Goal: Task Accomplishment & Management: Use online tool/utility

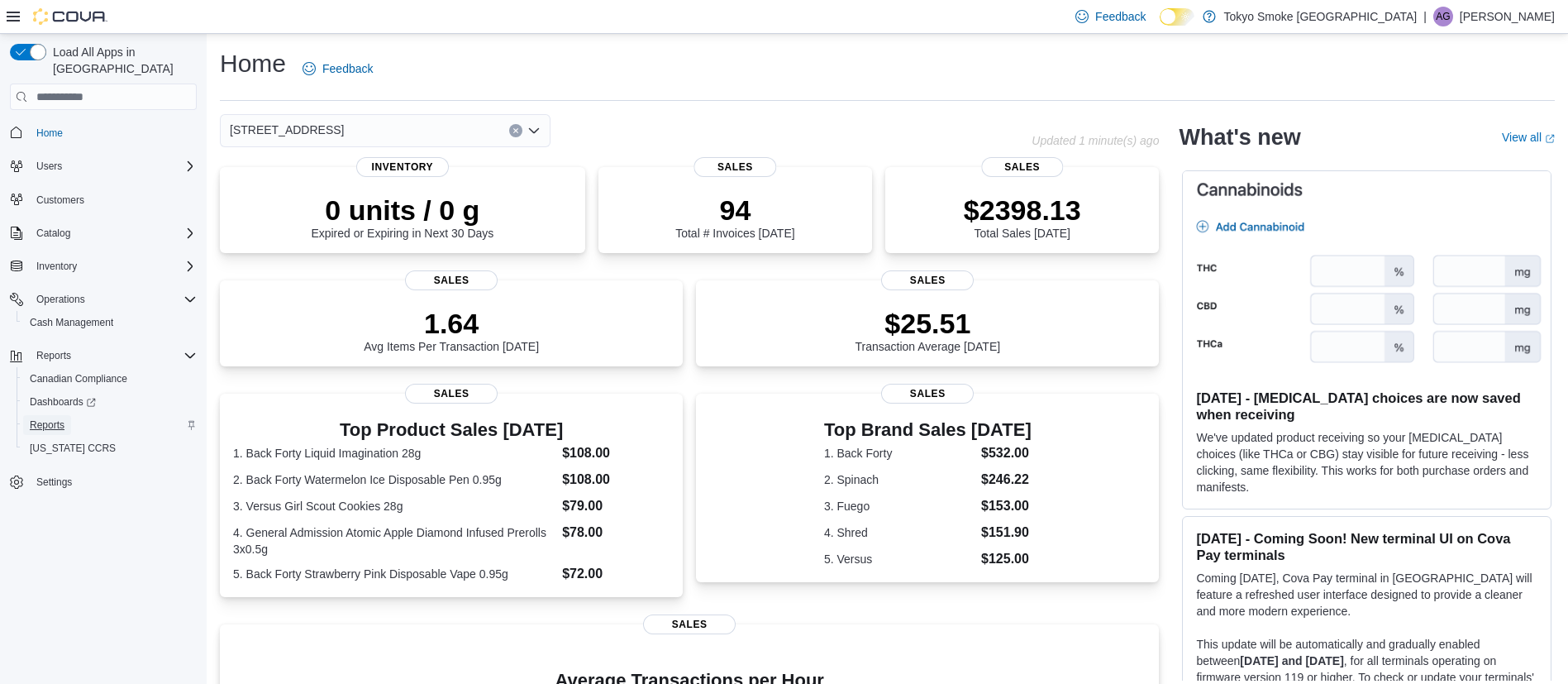
click at [43, 418] on span "Reports" at bounding box center [47, 424] width 35 height 14
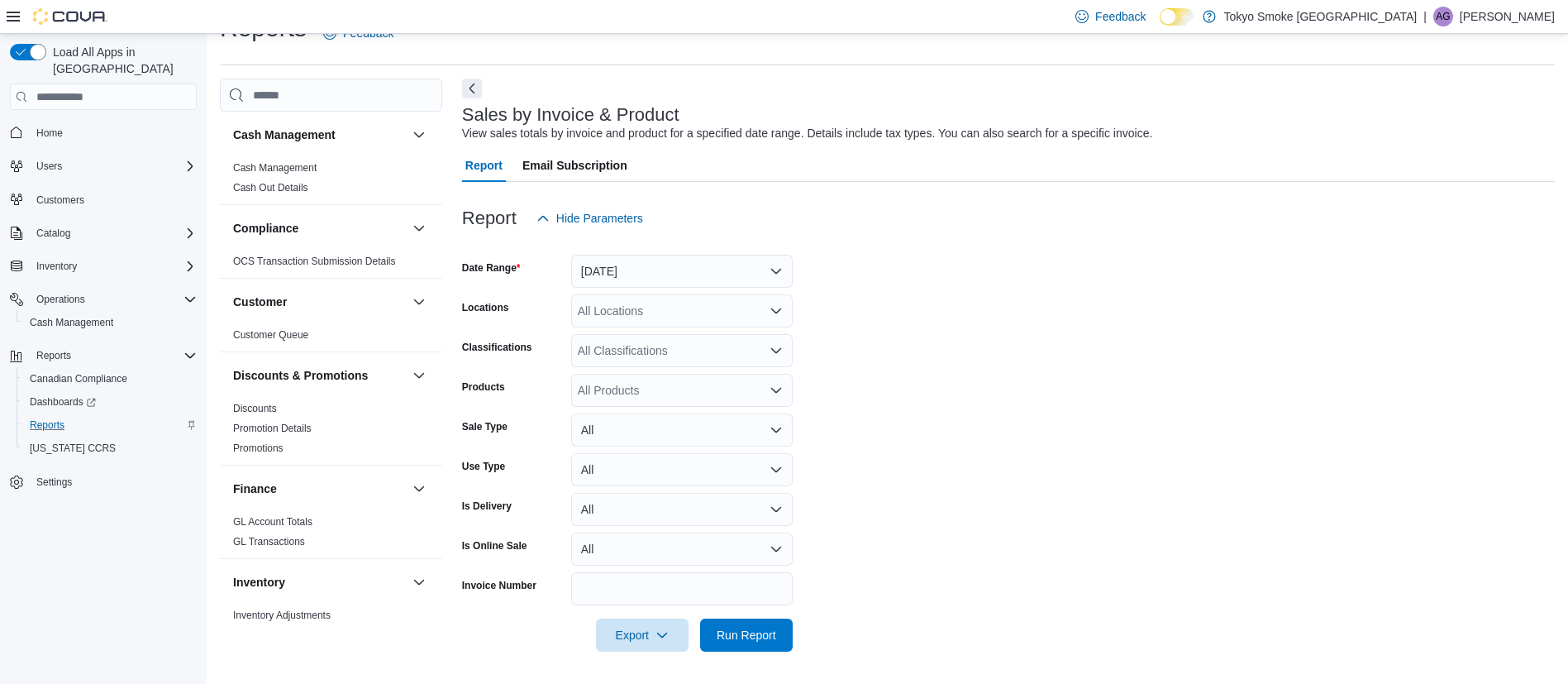
scroll to position [36, 0]
click at [634, 305] on div "All Locations" at bounding box center [682, 310] width 222 height 33
type input "**"
click at [644, 335] on span "[STREET_ADDRESS]" at bounding box center [672, 338] width 114 height 16
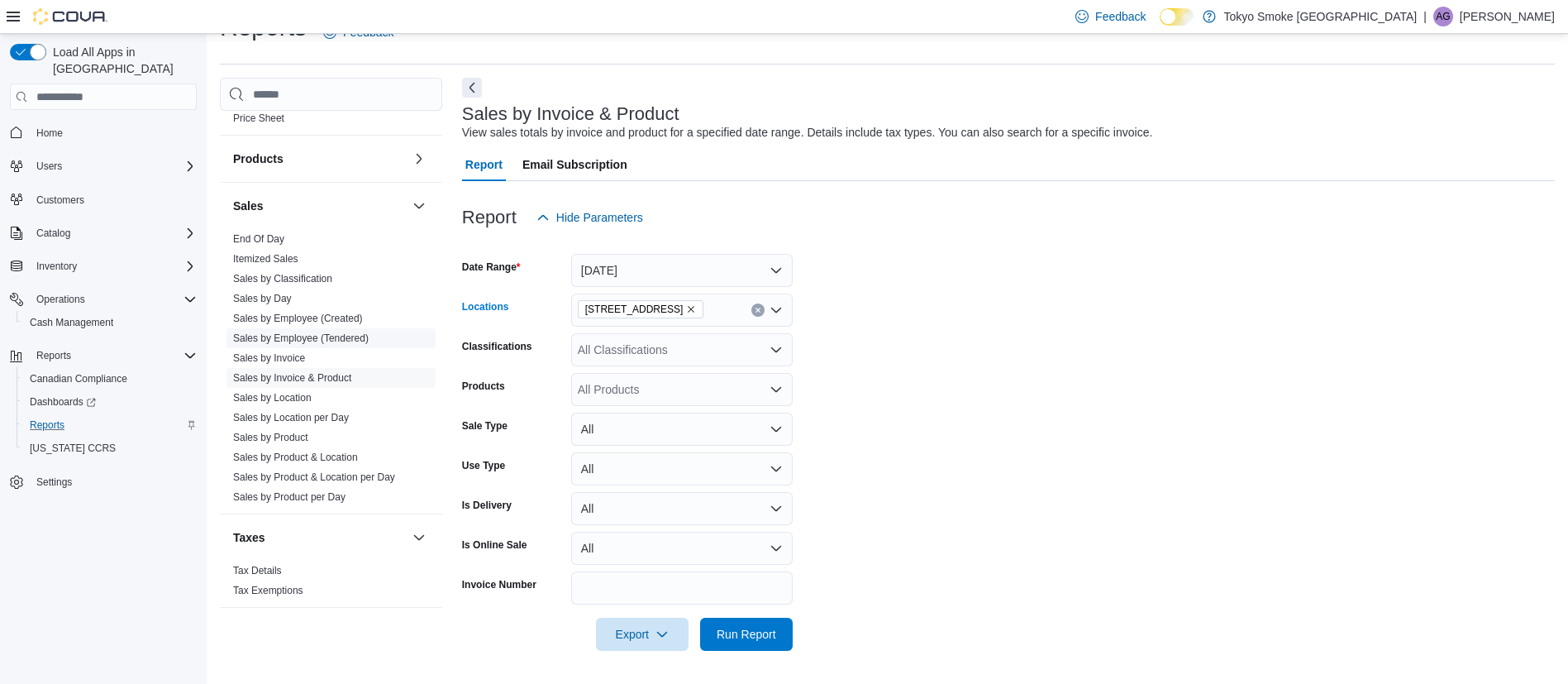
click at [311, 329] on span "Sales by Employee (Tendered)" at bounding box center [331, 338] width 209 height 20
click at [322, 337] on link "Sales by Employee (Tendered)" at bounding box center [301, 338] width 135 height 12
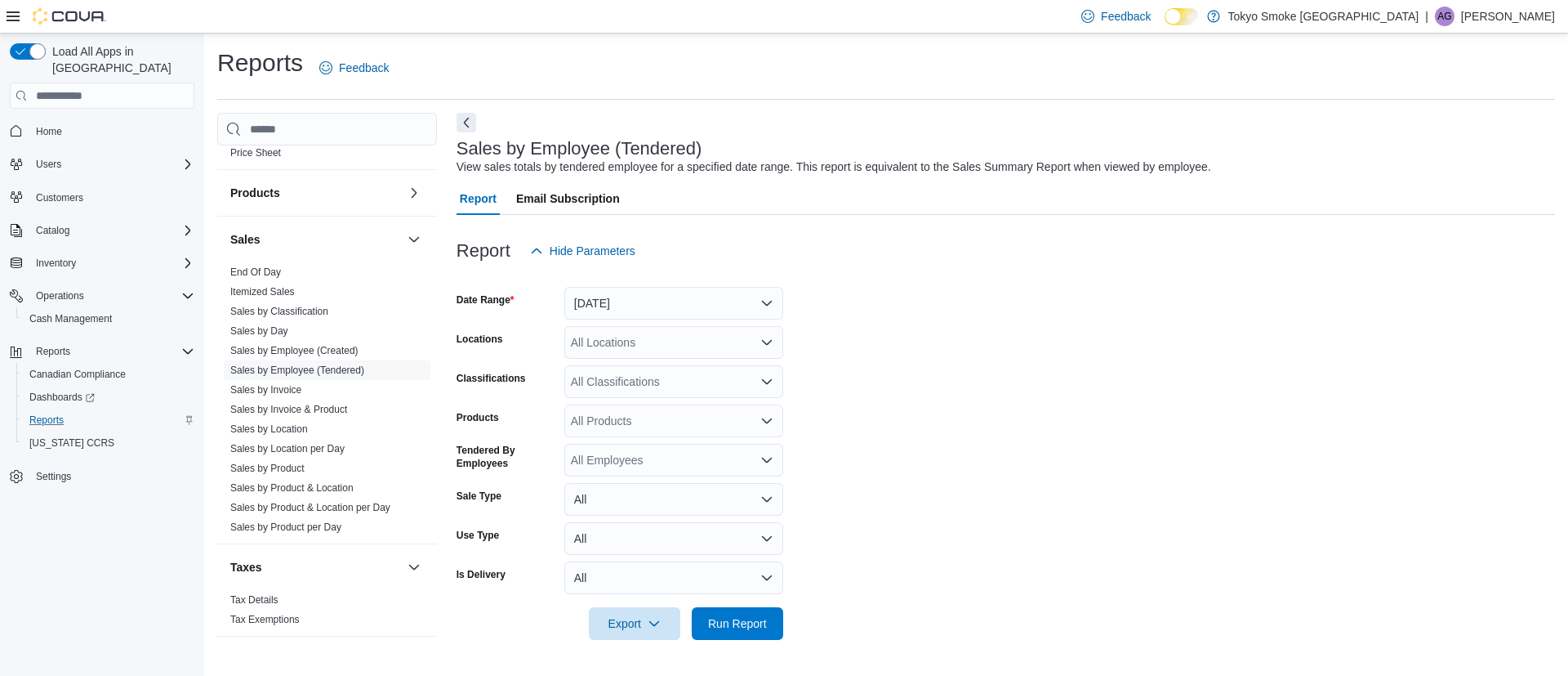
click at [618, 331] on div "All Locations" at bounding box center [674, 342] width 219 height 32
type input "**"
click at [633, 372] on span "[STREET_ADDRESS]" at bounding box center [664, 370] width 113 height 16
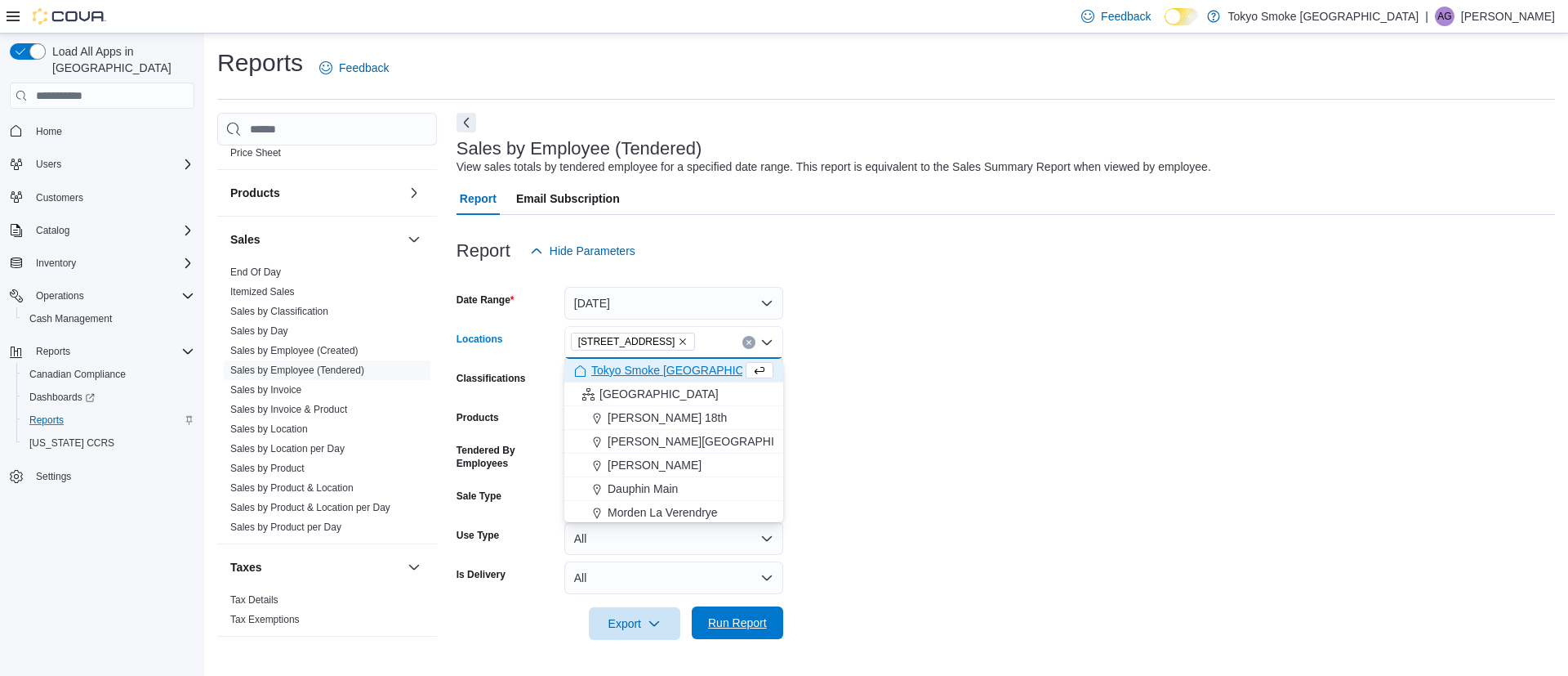
click at [753, 608] on span "Run Report" at bounding box center [738, 622] width 72 height 32
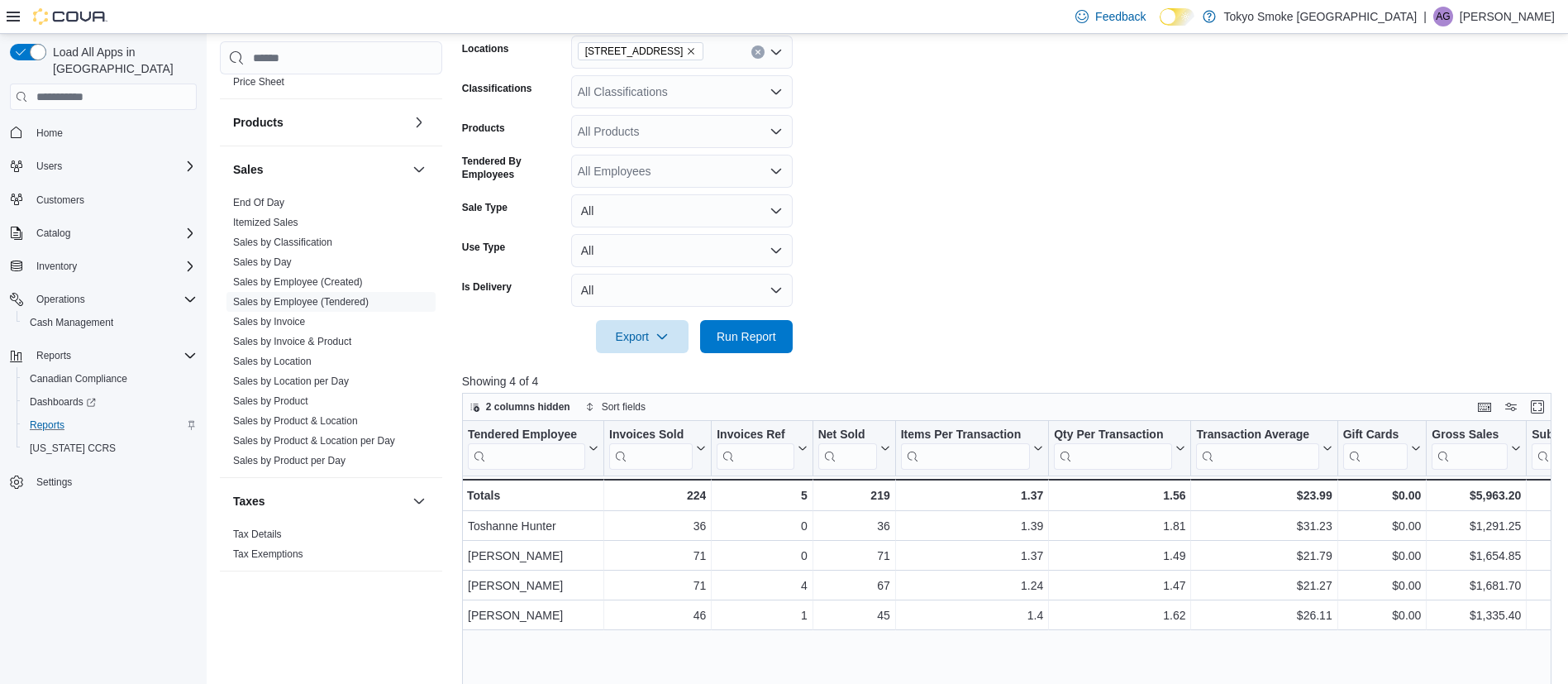
scroll to position [292, 0]
click at [298, 315] on span "Sales by Invoice" at bounding box center [269, 322] width 72 height 14
click at [295, 325] on link "Sales by Invoice" at bounding box center [269, 322] width 72 height 12
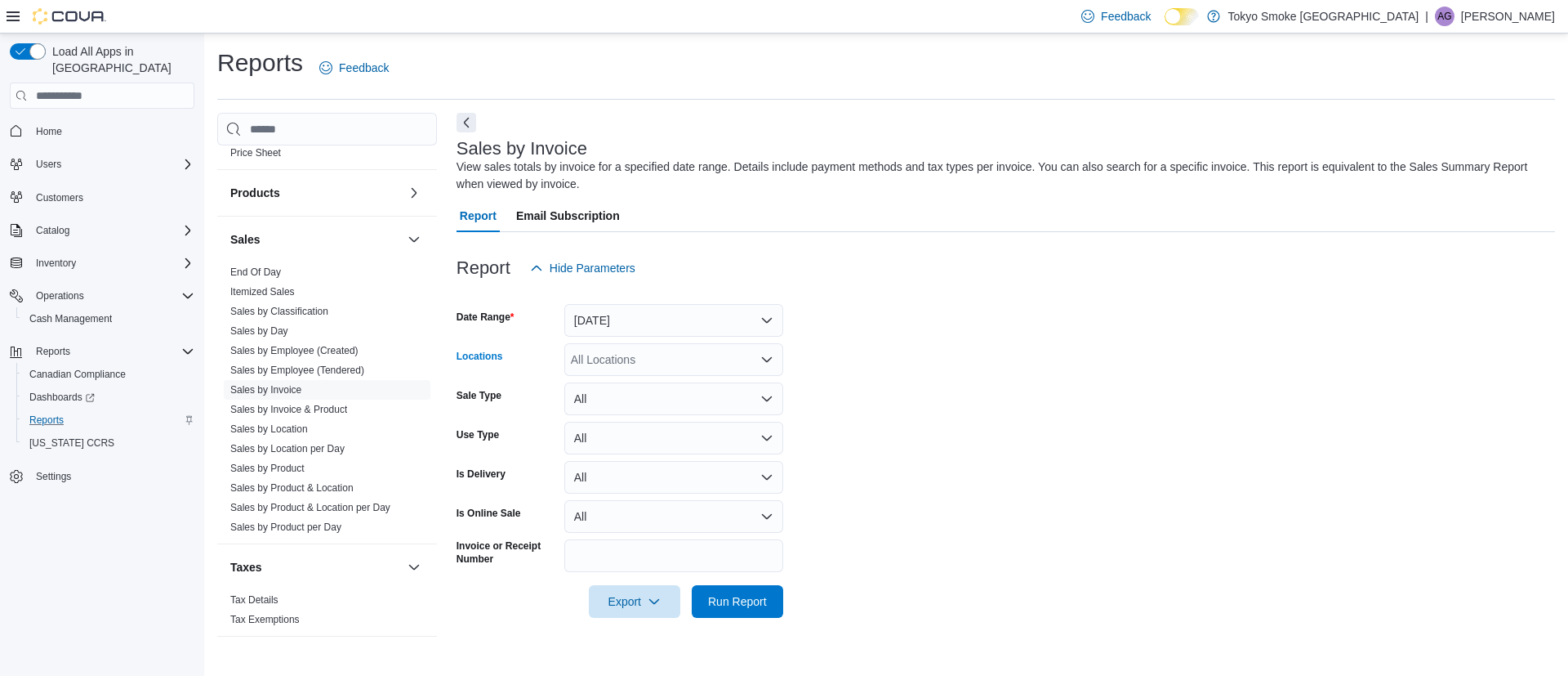
click at [620, 349] on div "All Locations" at bounding box center [674, 359] width 219 height 32
type input "**"
click at [624, 376] on button "[STREET_ADDRESS]" at bounding box center [674, 388] width 219 height 23
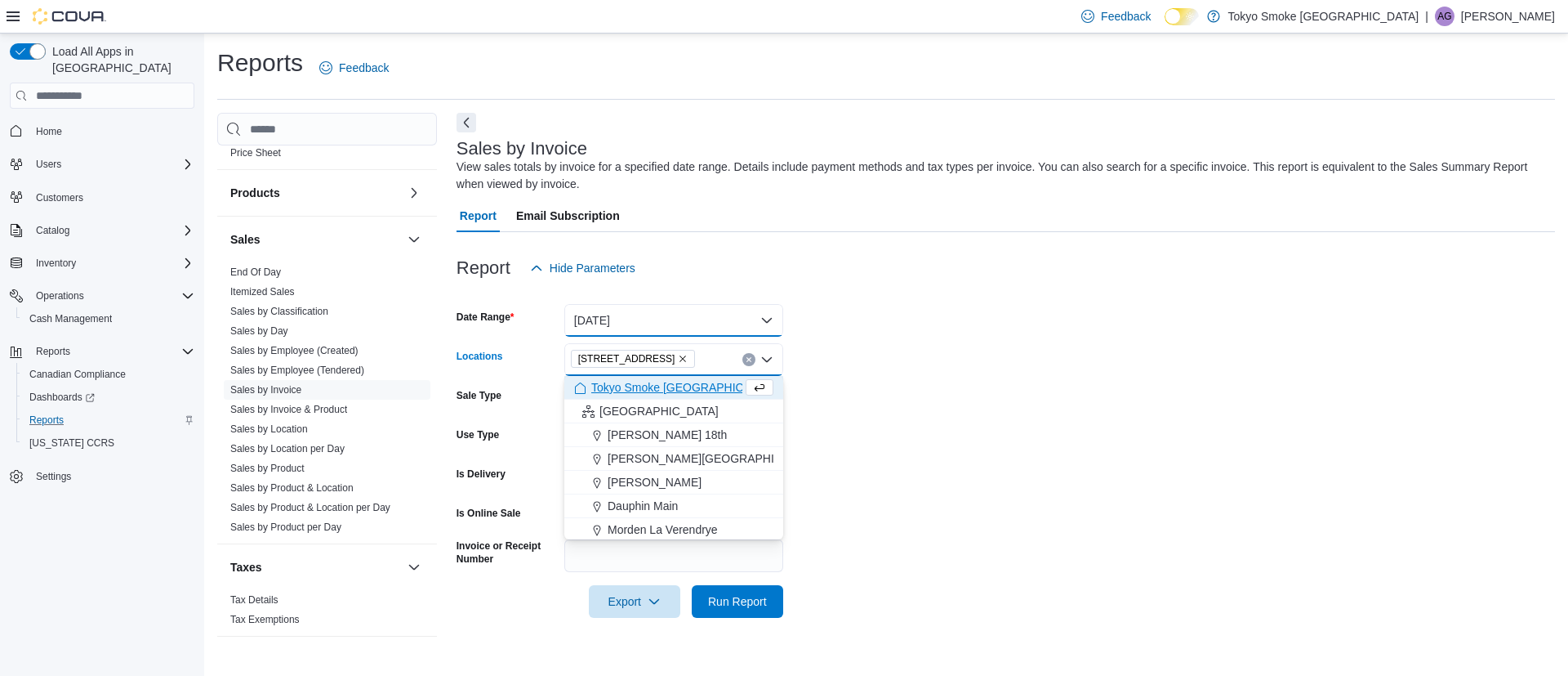
drag, startPoint x: 676, startPoint y: 305, endPoint x: 676, endPoint y: 295, distance: 10.0
click at [676, 295] on form "Date Range [DATE] Locations [STREET_ADDRESS] Selected. [STREET_ADDRESS] Press B…" at bounding box center [1006, 451] width 1099 height 333
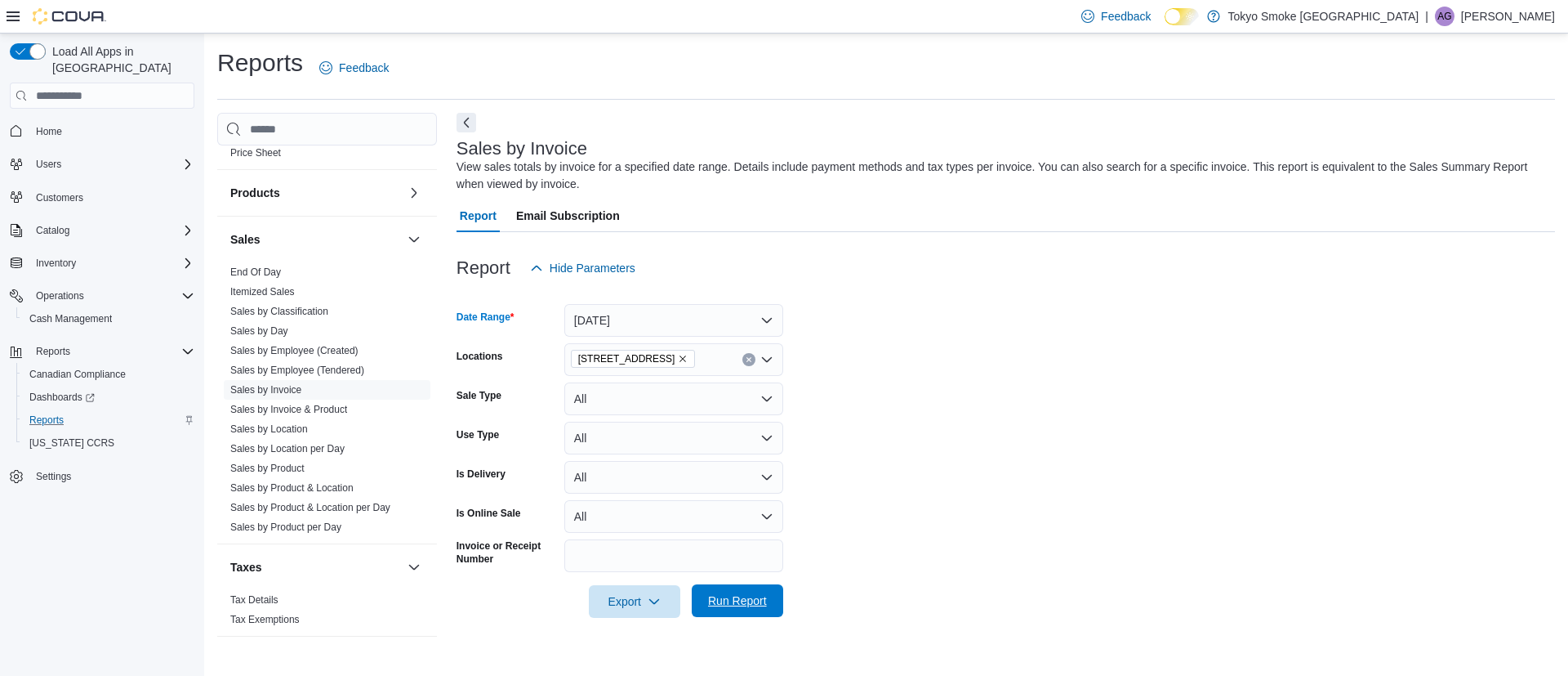
click at [731, 613] on span "Run Report" at bounding box center [738, 601] width 72 height 32
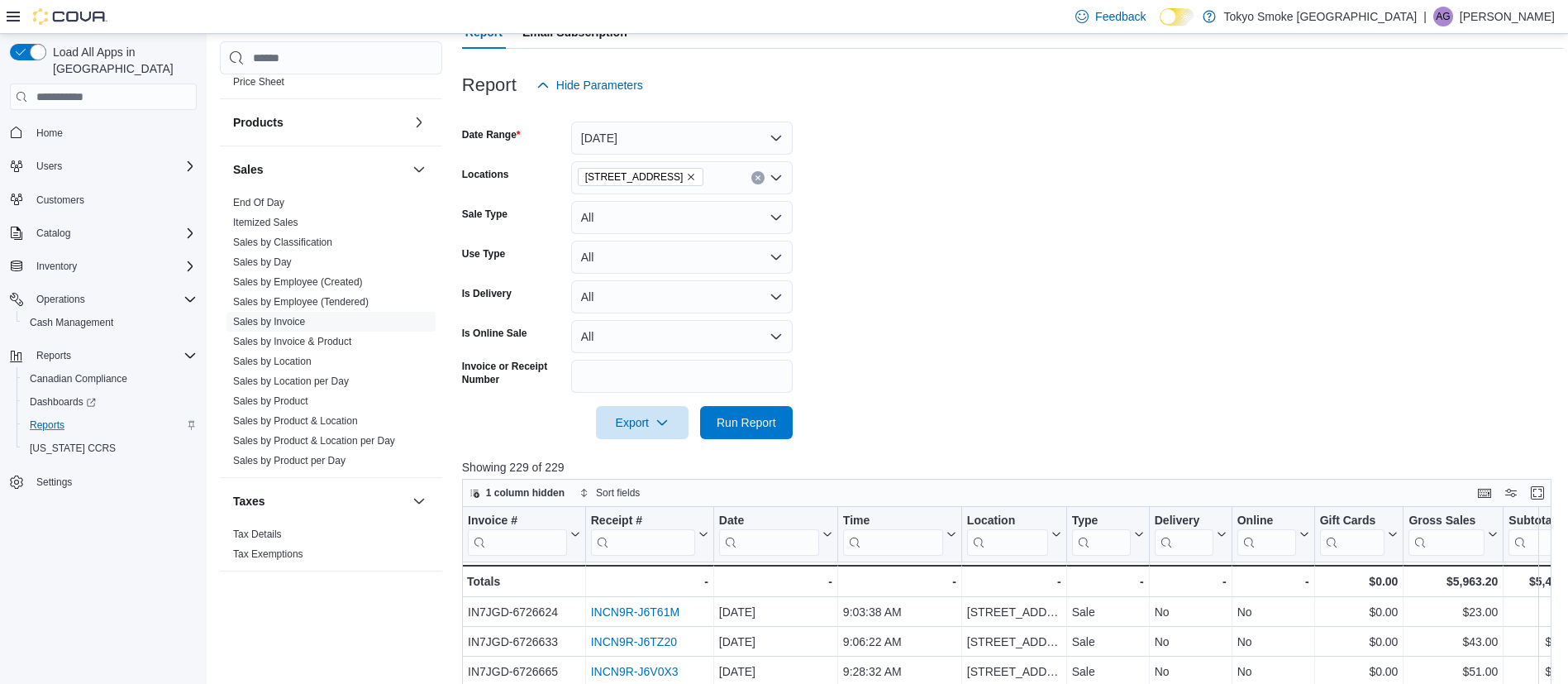
scroll to position [188, 0]
click at [655, 417] on span "Export" at bounding box center [642, 420] width 73 height 33
click at [657, 451] on span "Export to Excel" at bounding box center [645, 453] width 74 height 14
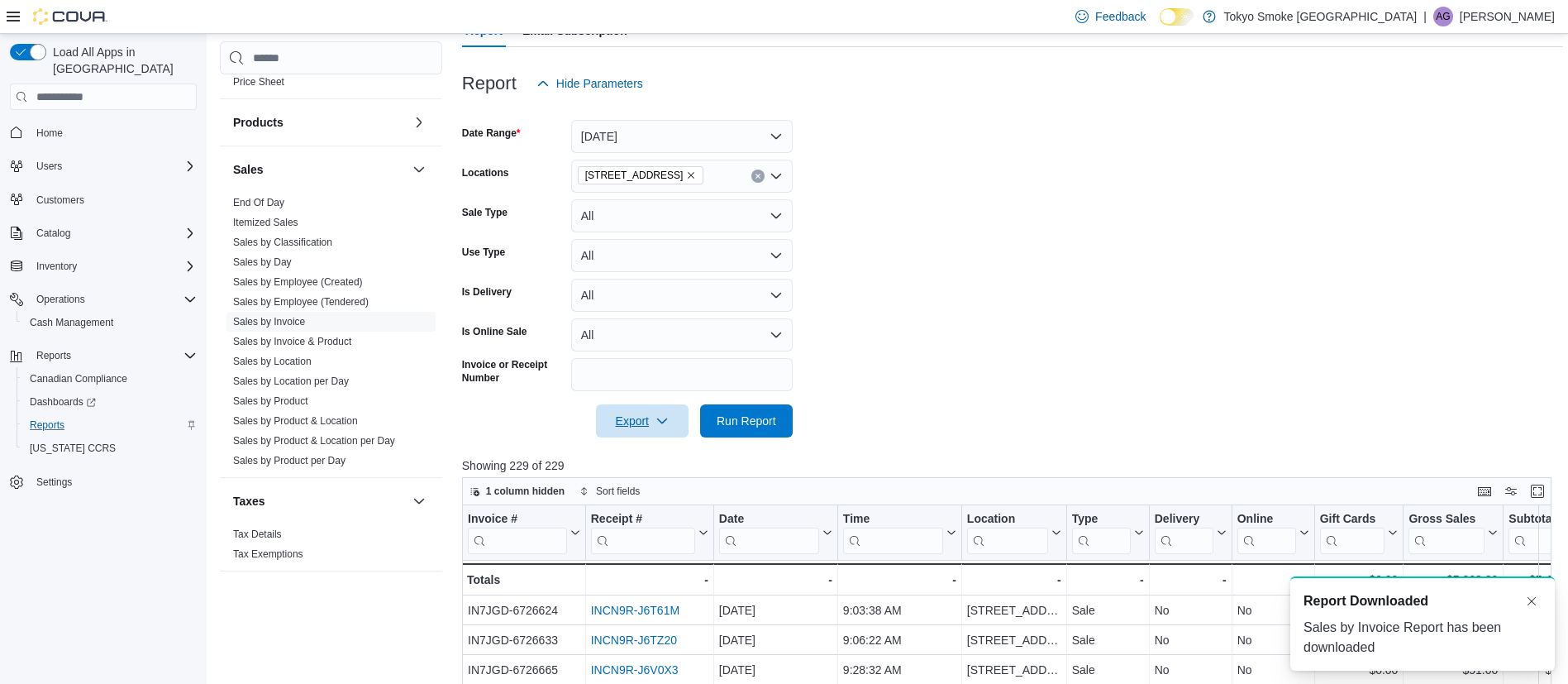
scroll to position [0, 0]
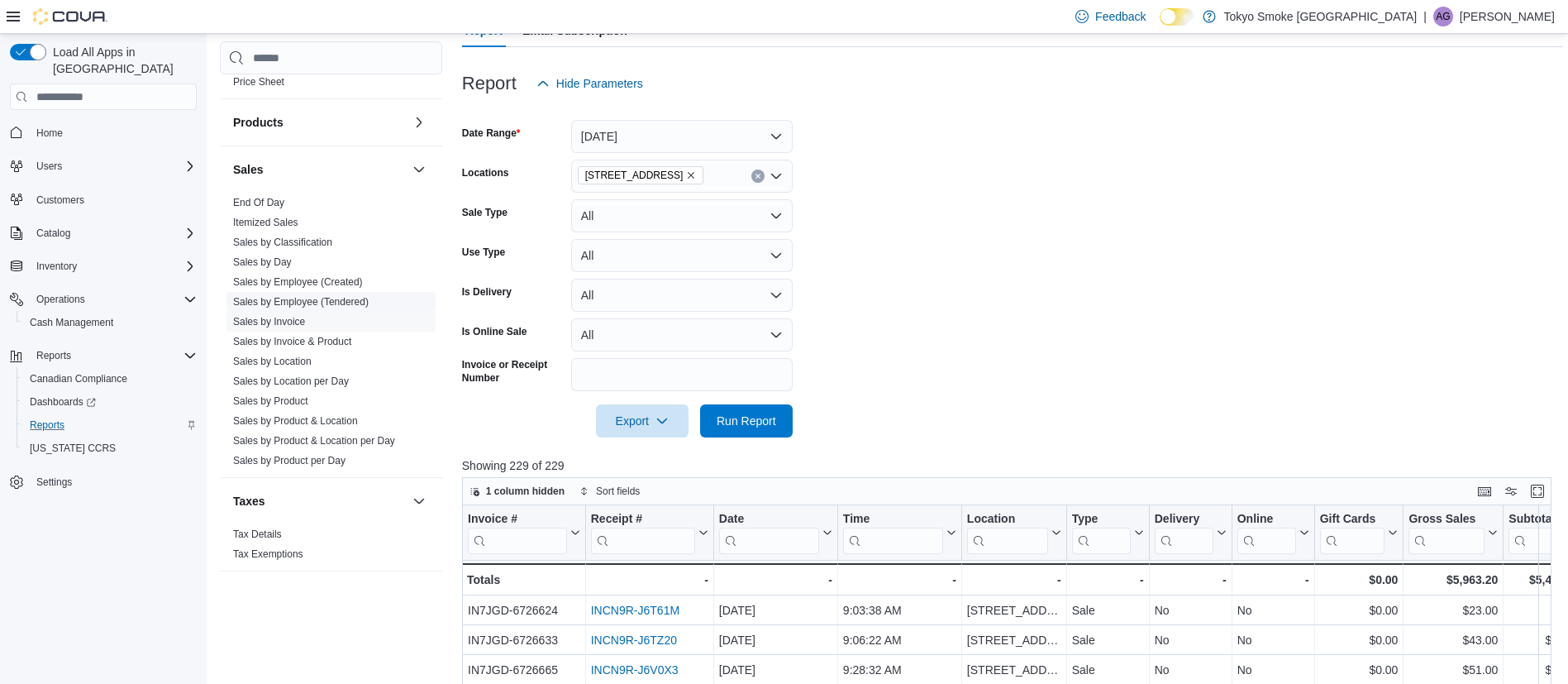
click at [346, 298] on link "Sales by Employee (Tendered)" at bounding box center [301, 302] width 135 height 12
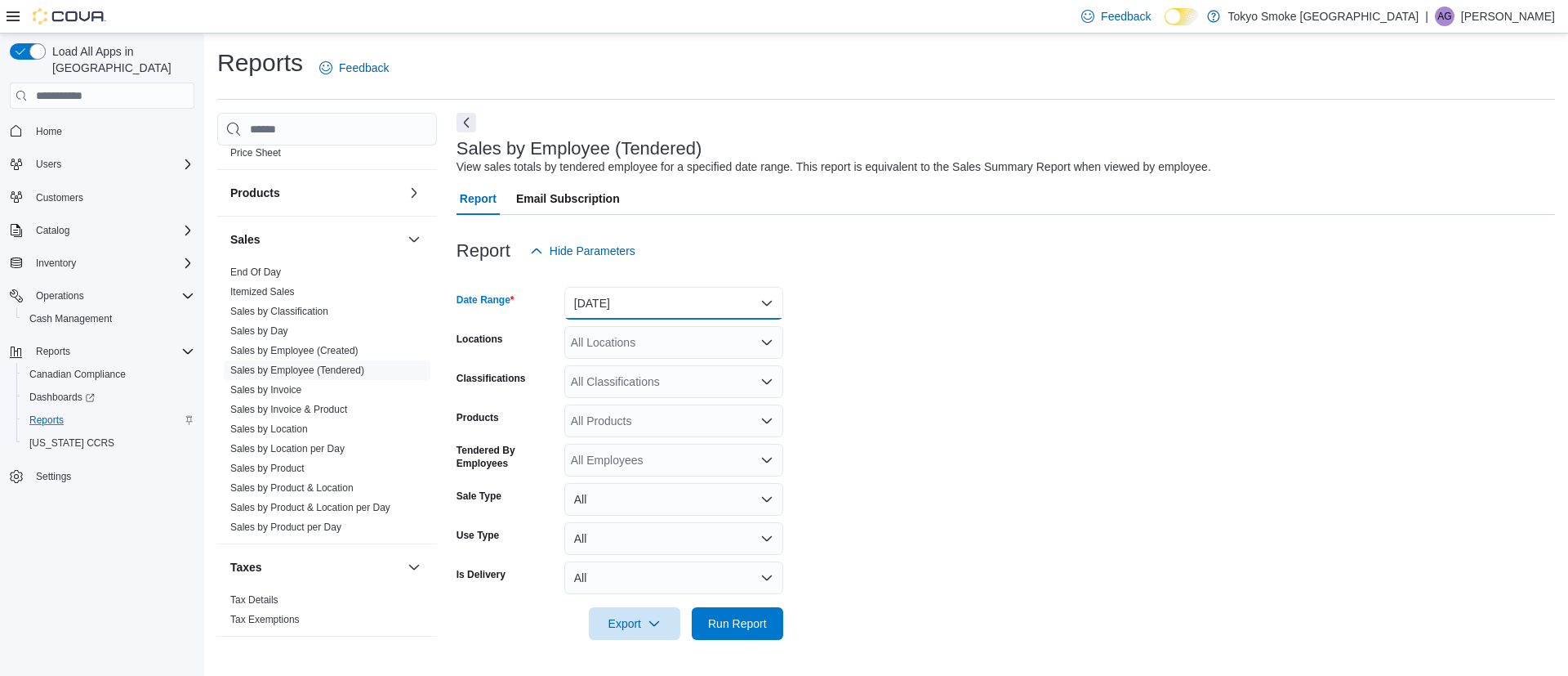
click at [701, 300] on button "[DATE]" at bounding box center [674, 303] width 219 height 32
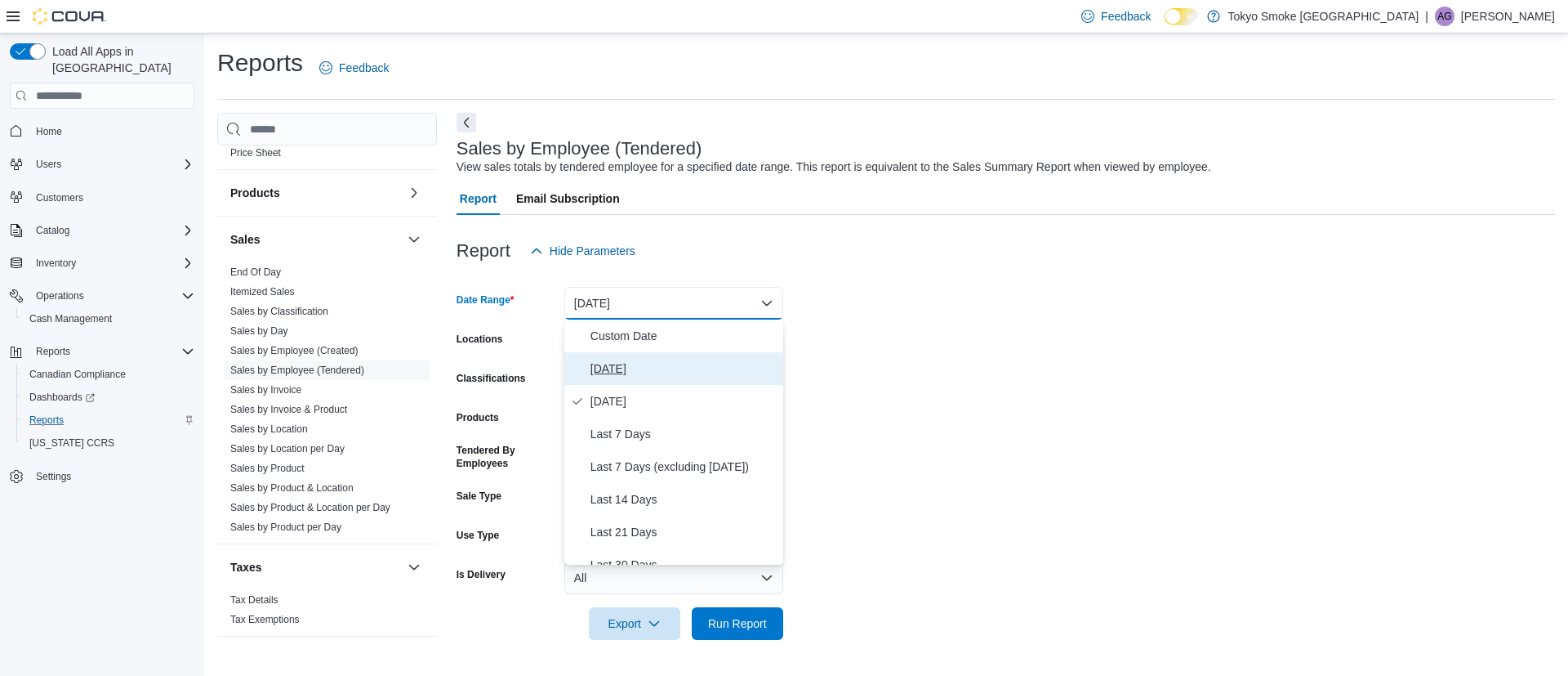
click at [674, 368] on span "[DATE]" at bounding box center [683, 369] width 186 height 20
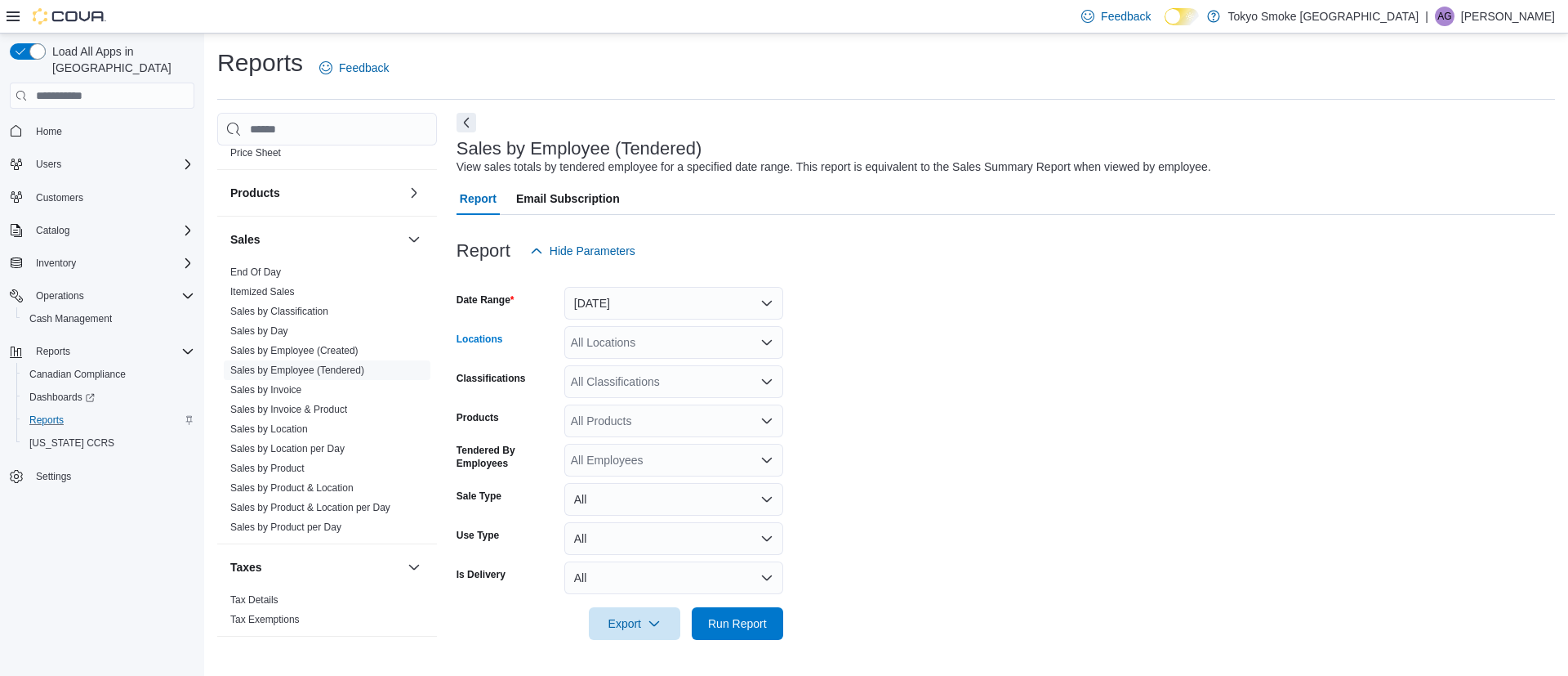
click at [674, 340] on div "All Locations" at bounding box center [674, 342] width 219 height 32
type input "**"
click at [661, 367] on span "[STREET_ADDRESS]" at bounding box center [664, 370] width 113 height 16
click at [786, 452] on form "Date Range [DATE] Locations [STREET_ADDRESS] Classifications All Classification…" at bounding box center [1006, 453] width 1099 height 373
click at [771, 603] on div at bounding box center [1006, 601] width 1099 height 13
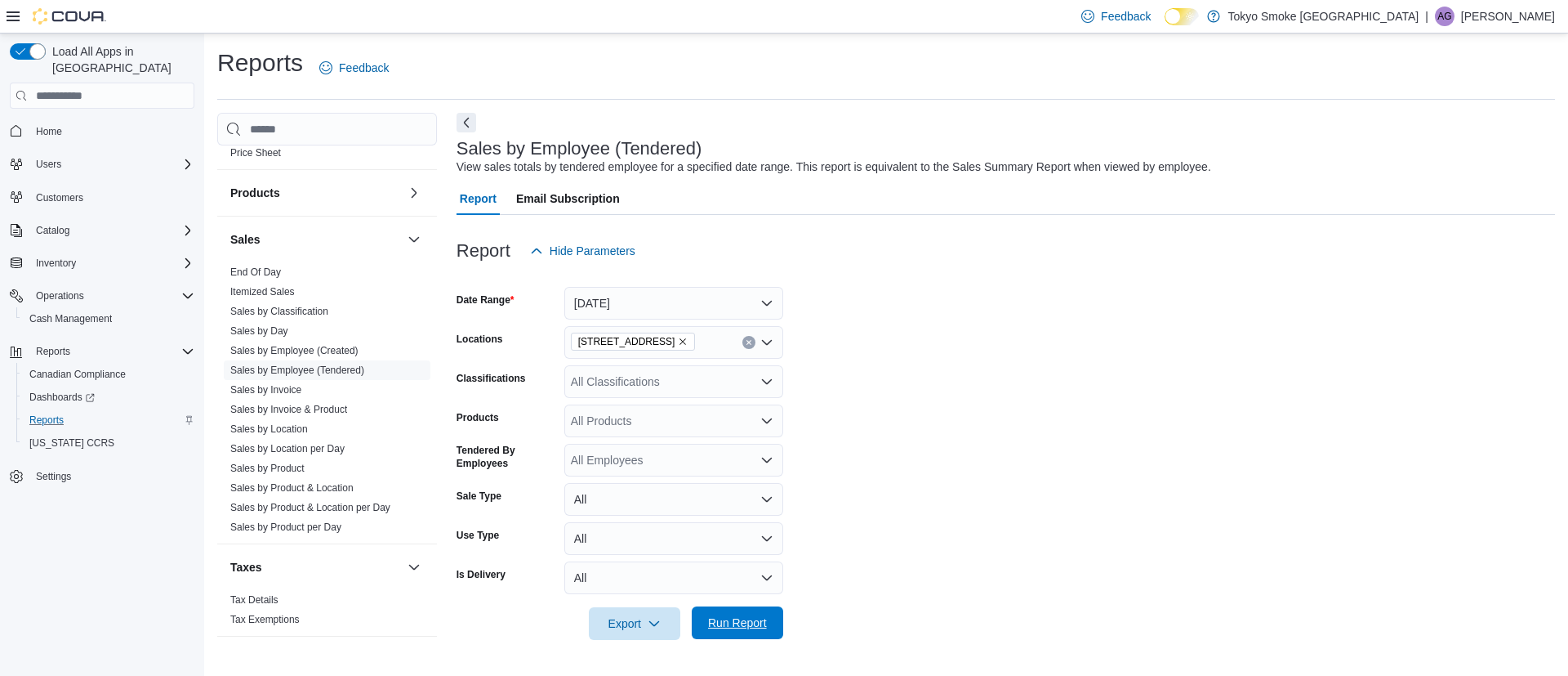
click at [757, 612] on span "Run Report" at bounding box center [738, 622] width 72 height 32
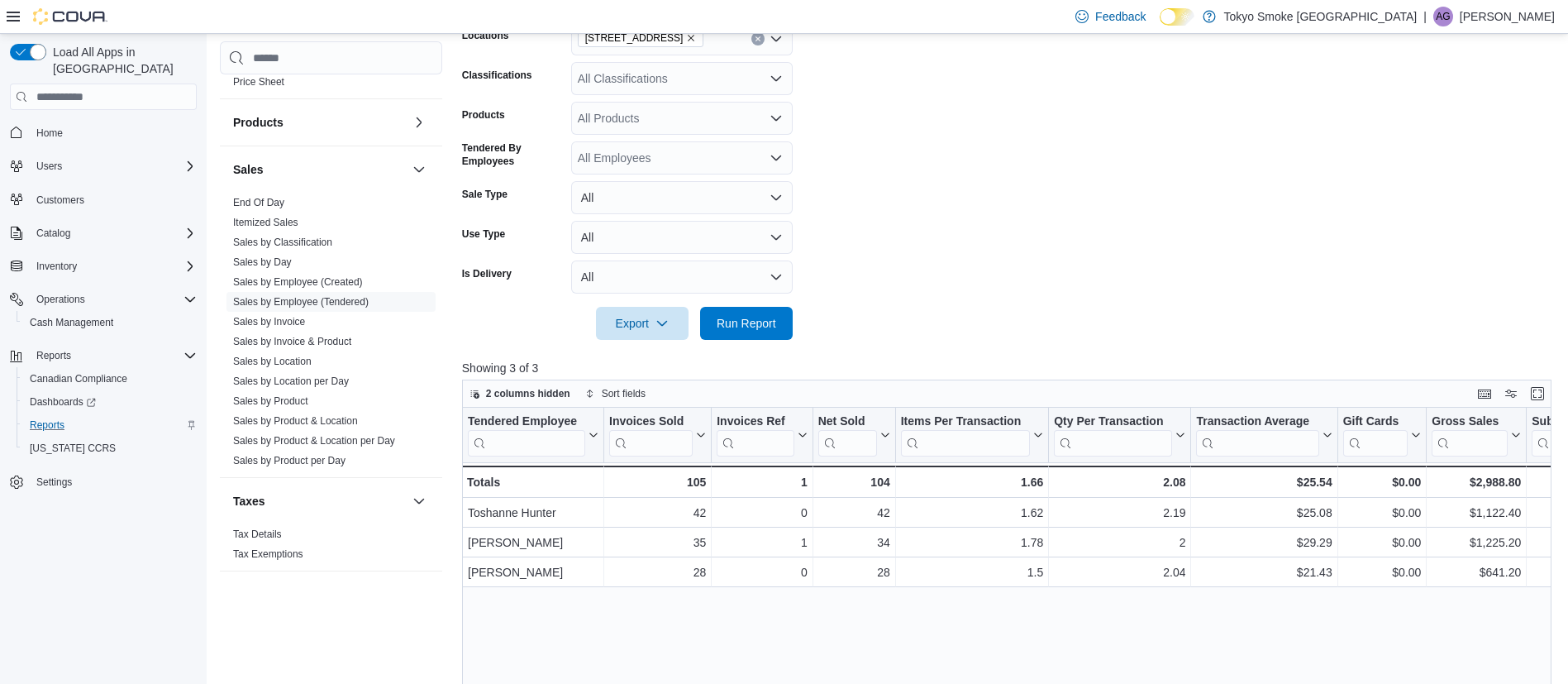
click at [937, 263] on form "Date Range [DATE] Locations [STREET_ADDRESS] Classifications All Classification…" at bounding box center [1013, 151] width 1101 height 377
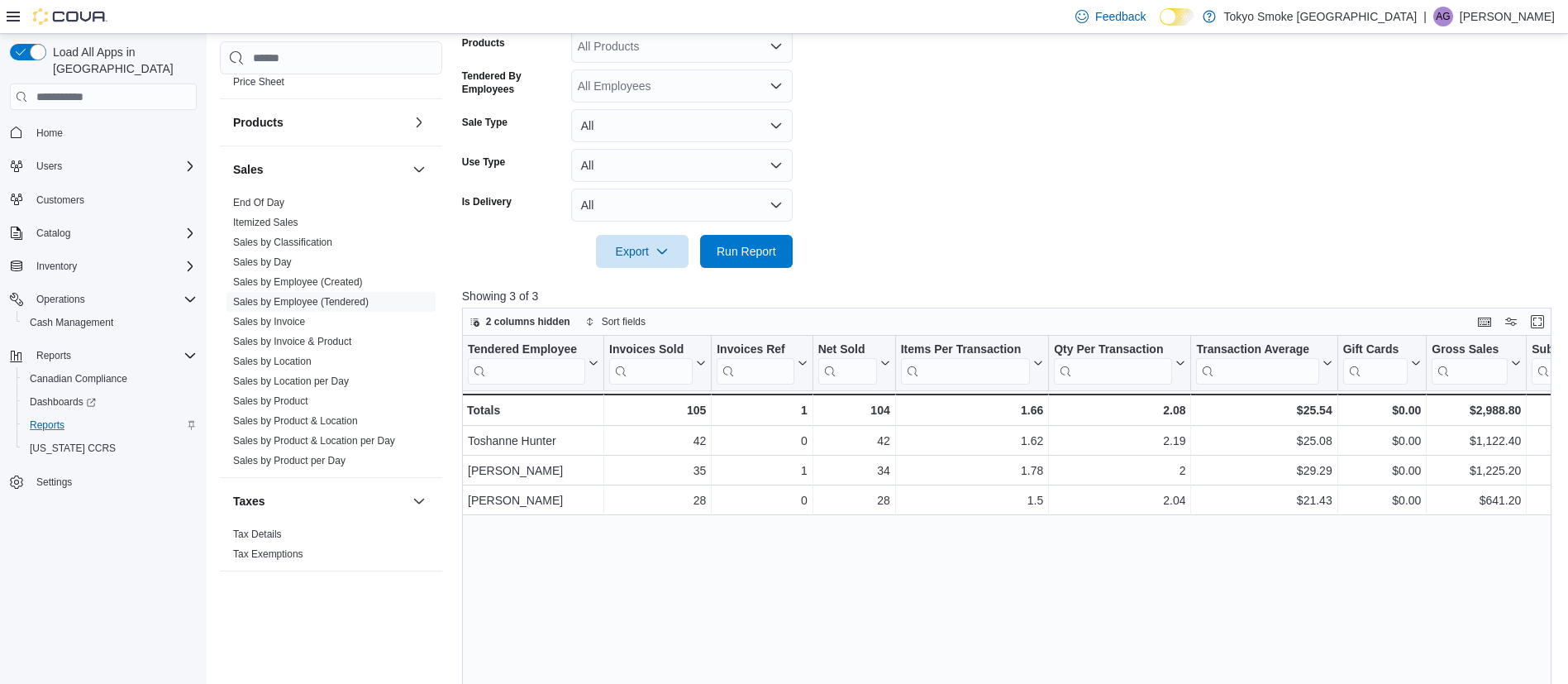
scroll to position [419, 0]
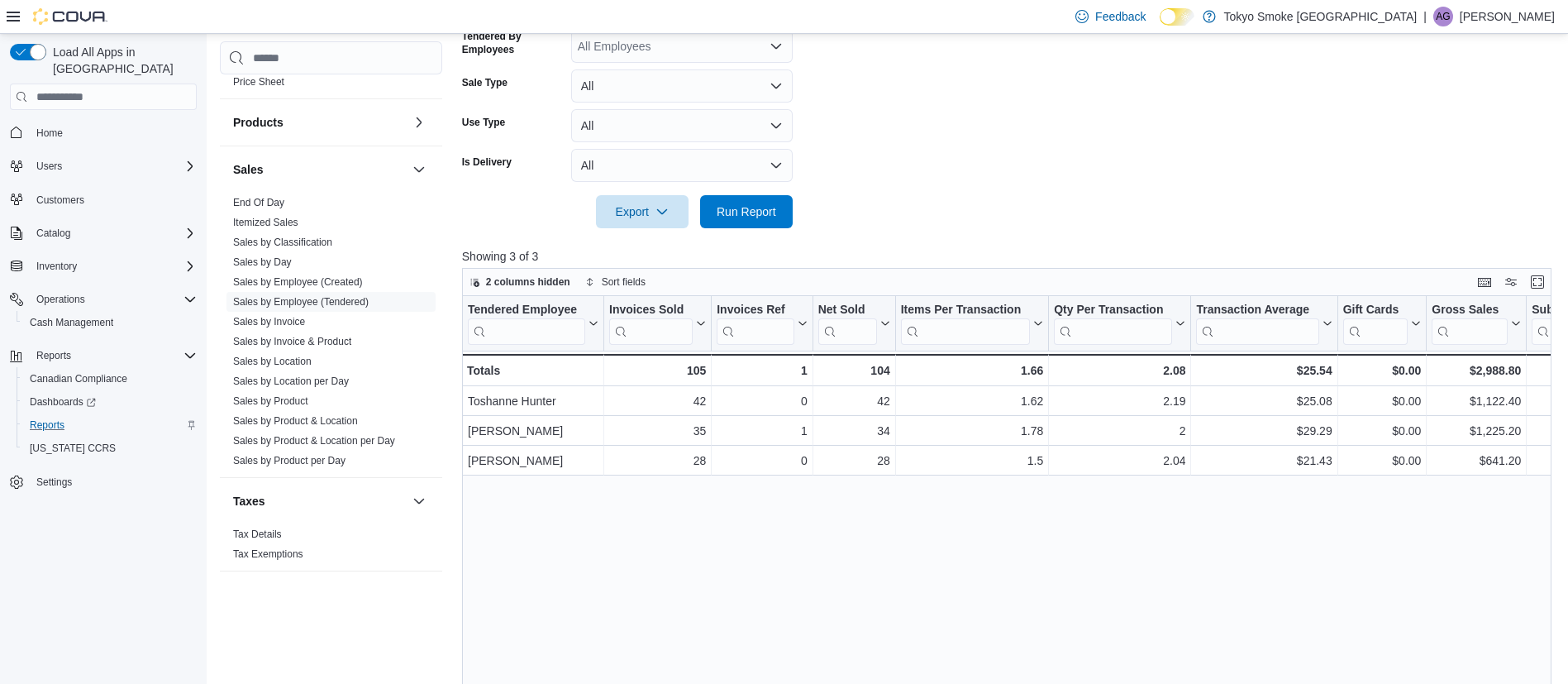
click at [1196, 493] on div "Tendered Employee Click to view column header actions Invoices Sold Click to vi…" at bounding box center [1013, 556] width 1101 height 520
click at [1118, 501] on div "Tendered Employee Click to view column header actions Invoices Sold Click to vi…" at bounding box center [1013, 556] width 1101 height 520
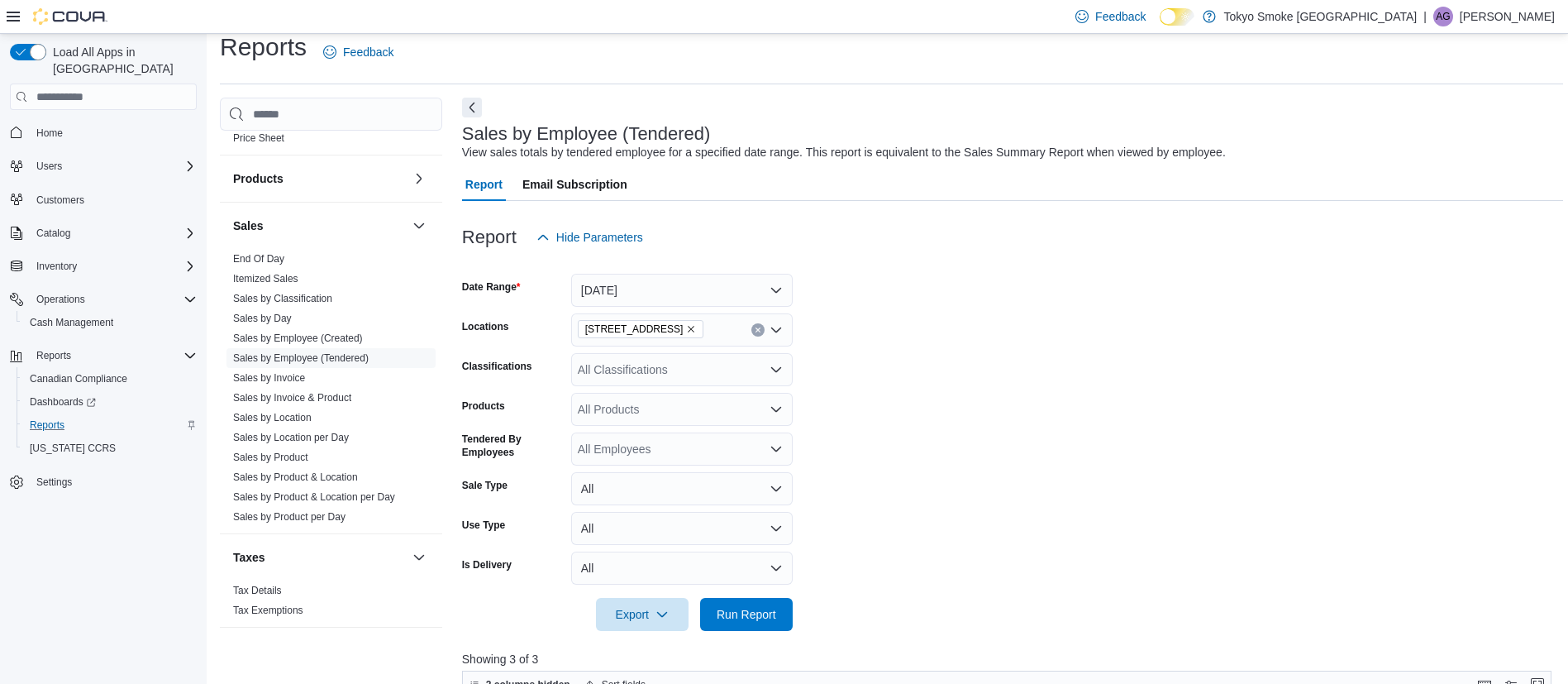
scroll to position [5, 0]
